Goal: Find contact information: Find contact information

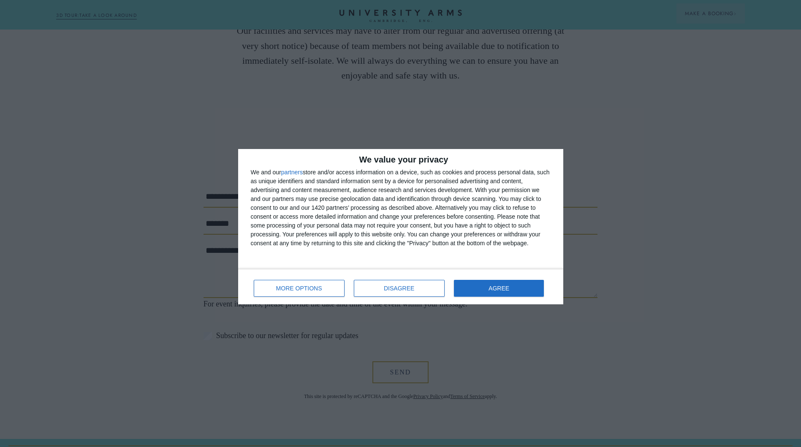
scroll to position [634, 0]
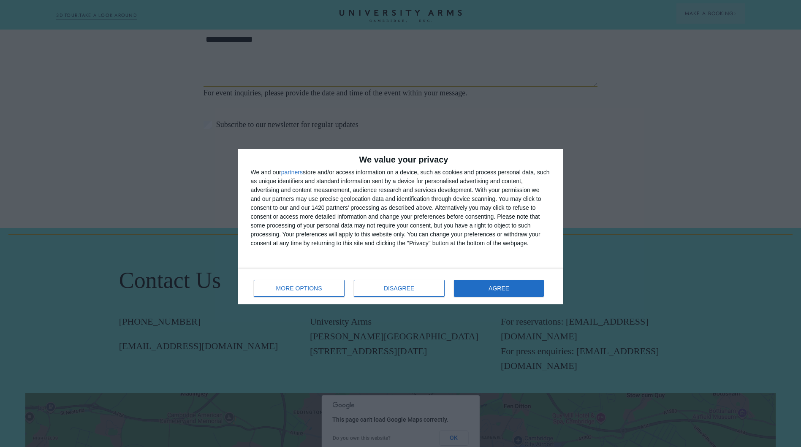
click at [488, 278] on div "MORE OPTIONS DISAGREE AGREE" at bounding box center [401, 287] width 300 height 24
click at [490, 285] on button "AGREE" at bounding box center [499, 288] width 90 height 17
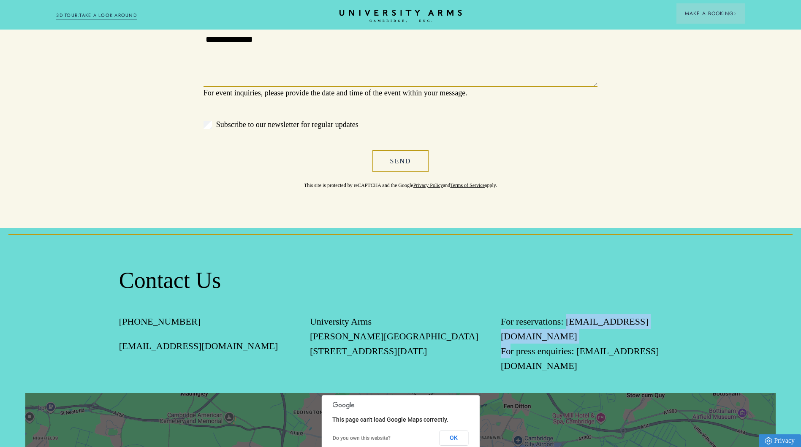
drag, startPoint x: 632, startPoint y: 338, endPoint x: 498, endPoint y: 340, distance: 134.3
click at [498, 340] on div "+44(0) 1223 60 60 66 enquiries@universityarms.com University Arms Parker's Tave…" at bounding box center [400, 353] width 563 height 79
copy p "reservations@universityarms.com"
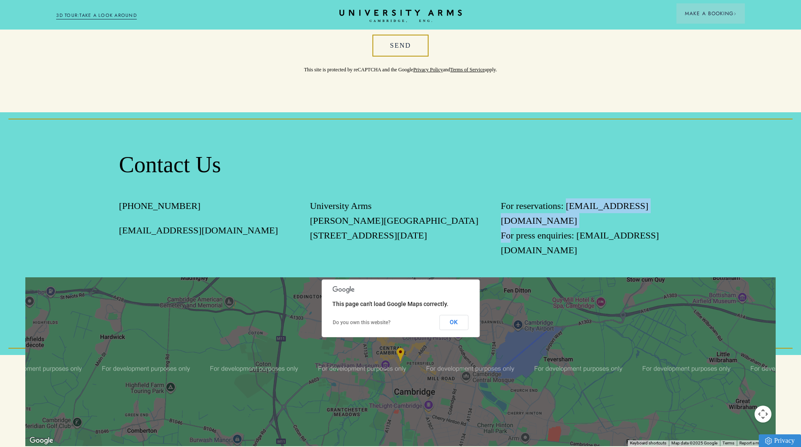
scroll to position [760, 0]
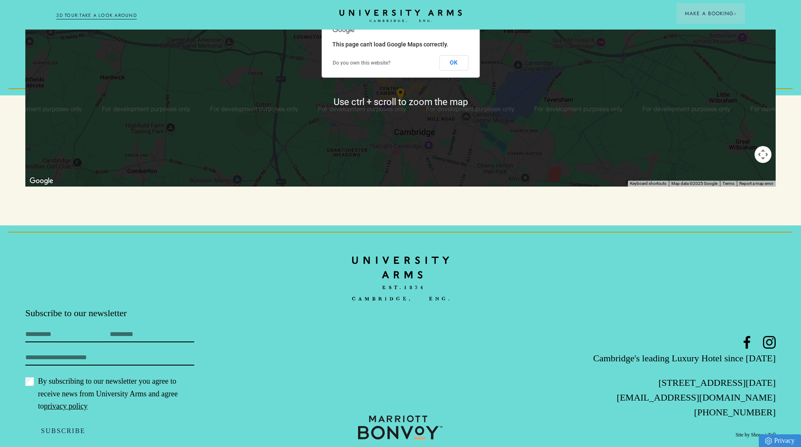
scroll to position [1026, 0]
